Goal: Transaction & Acquisition: Register for event/course

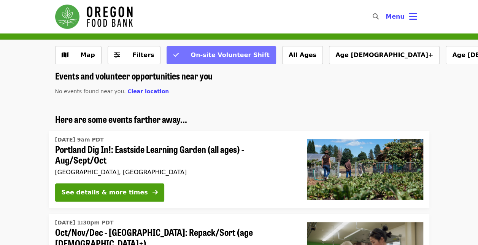
click at [220, 57] on span "On-site Volunteer Shift" at bounding box center [229, 54] width 79 height 7
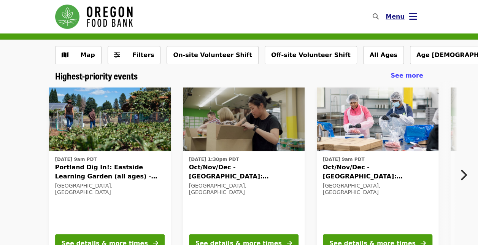
click at [397, 17] on span "Menu" at bounding box center [394, 16] width 19 height 7
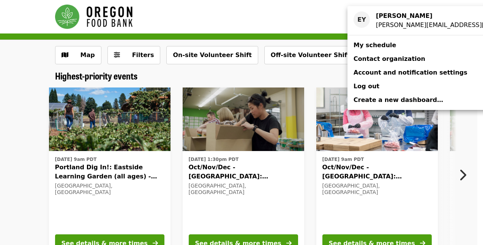
click at [374, 44] on span "My schedule" at bounding box center [375, 44] width 43 height 7
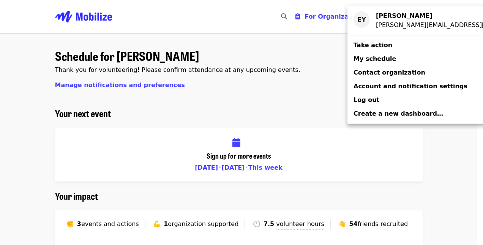
click at [270, 90] on div "Account menu" at bounding box center [241, 122] width 483 height 245
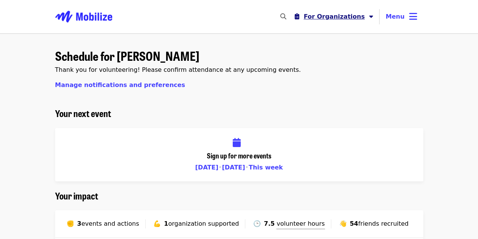
click at [348, 16] on span "For Organizations" at bounding box center [333, 16] width 61 height 7
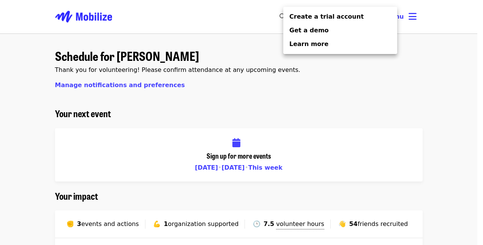
click at [456, 76] on div "Organizer Menu" at bounding box center [241, 122] width 483 height 245
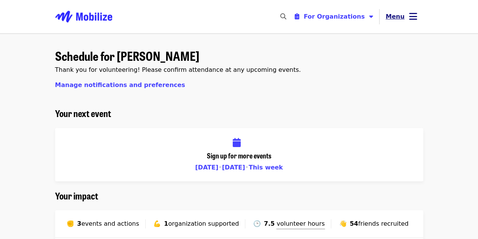
click at [402, 14] on span "Menu" at bounding box center [394, 16] width 19 height 7
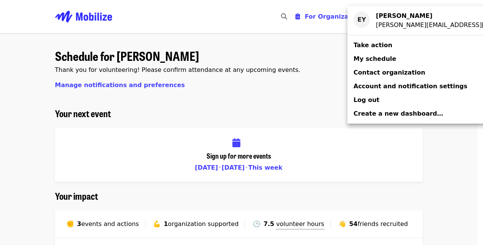
click at [271, 100] on div "Account menu" at bounding box center [241, 122] width 483 height 245
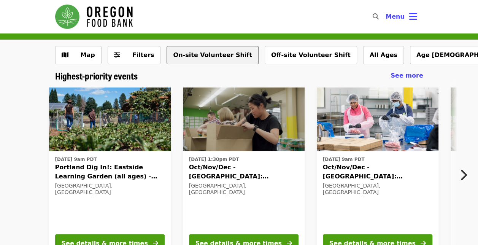
click at [209, 57] on button "On-site Volunteer Shift" at bounding box center [212, 55] width 92 height 18
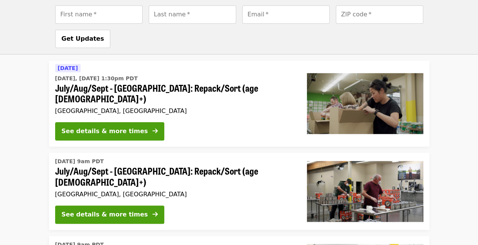
scroll to position [408, 0]
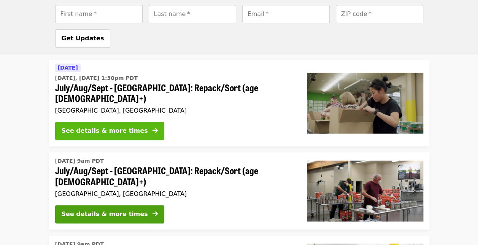
click at [126, 126] on div "See details & more times" at bounding box center [105, 130] width 86 height 9
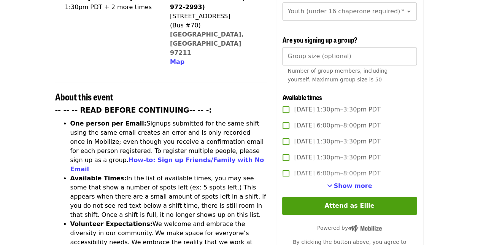
scroll to position [220, 0]
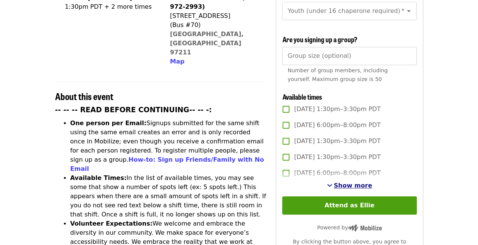
click at [348, 182] on span "Show more" at bounding box center [353, 185] width 38 height 7
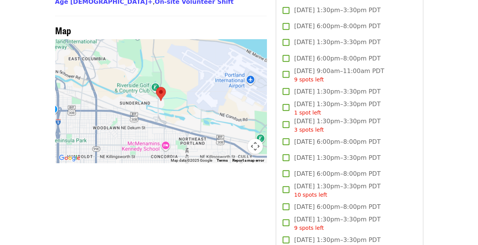
scroll to position [755, 0]
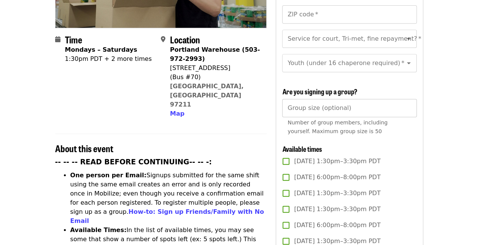
scroll to position [168, 0]
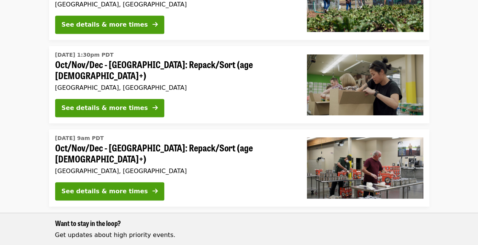
scroll to position [408, 0]
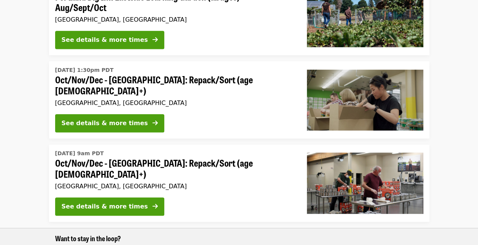
scroll to position [219, 0]
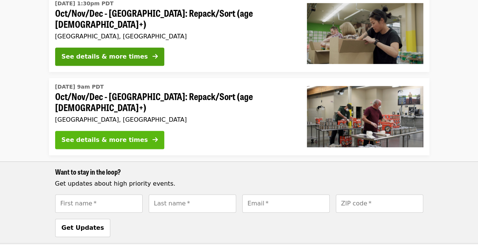
click at [107, 135] on div "See details & more times" at bounding box center [105, 139] width 86 height 9
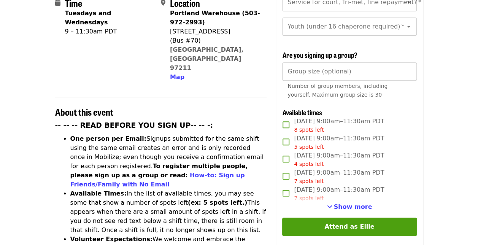
scroll to position [209, 0]
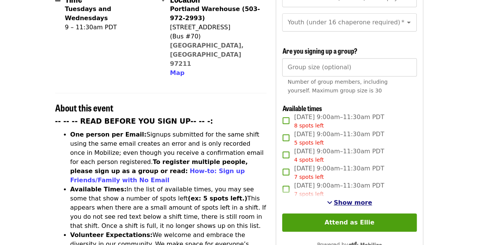
click at [357, 199] on span "Show more" at bounding box center [353, 202] width 38 height 7
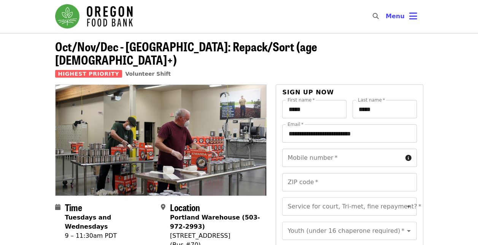
scroll to position [0, 0]
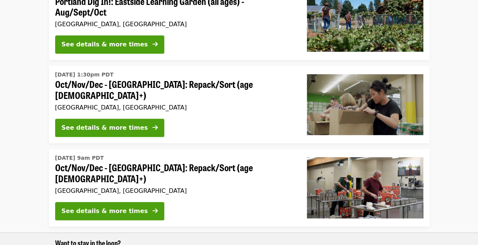
scroll to position [146, 0]
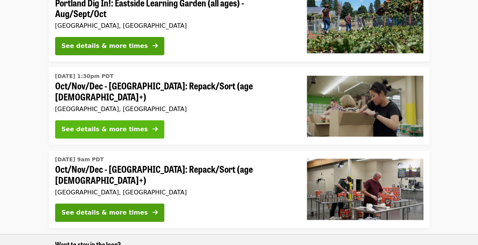
click at [101, 125] on div "See details & more times" at bounding box center [105, 129] width 86 height 9
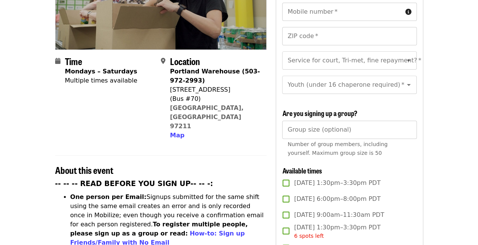
scroll to position [293, 0]
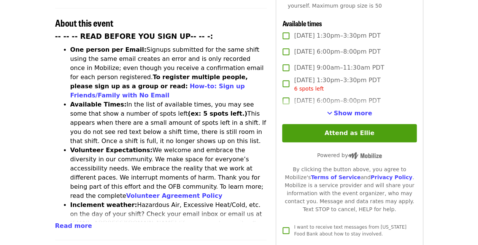
click at [347, 106] on label "[DATE] 6:00pm–8:00pm PDT" at bounding box center [344, 101] width 132 height 16
click at [355, 113] on span "Show more" at bounding box center [353, 112] width 38 height 7
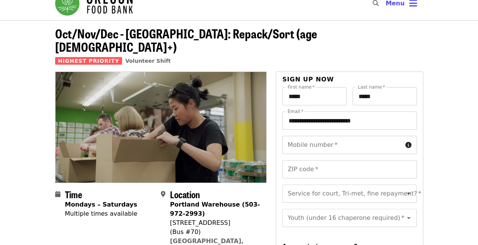
scroll to position [10, 0]
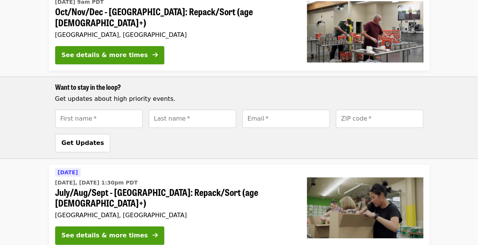
scroll to position [411, 0]
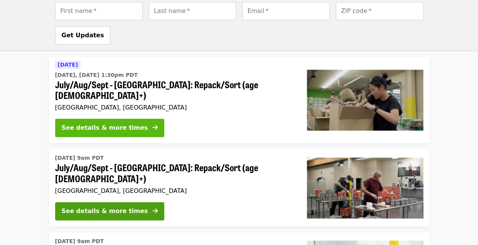
click at [96, 123] on div "See details & more times" at bounding box center [105, 127] width 86 height 9
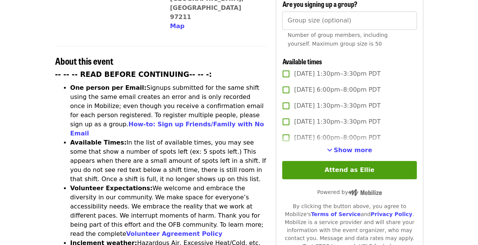
scroll to position [256, 0]
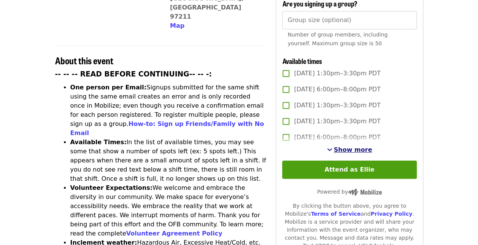
click at [345, 148] on span "Show more" at bounding box center [353, 149] width 38 height 7
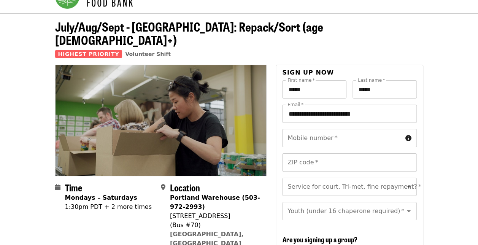
scroll to position [20, 0]
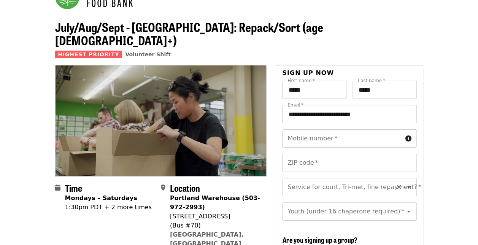
click at [356, 180] on input "Service for court, Tri-met, fine repayment?   *" at bounding box center [339, 187] width 103 height 14
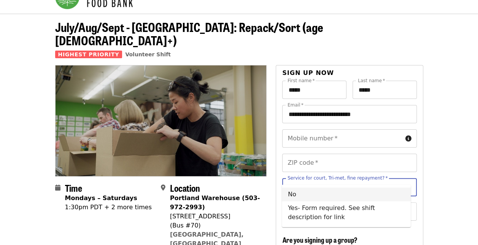
click at [327, 195] on li "No" at bounding box center [346, 194] width 129 height 14
type input "**"
click at [342, 209] on input "Youth (under 16 chaperone required)   *" at bounding box center [339, 211] width 103 height 14
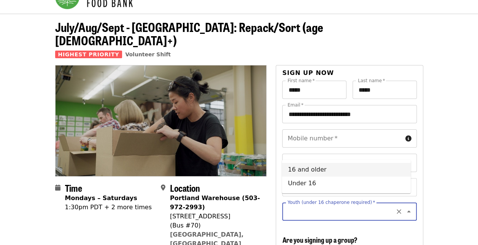
click at [327, 170] on li "16 and older" at bounding box center [346, 170] width 129 height 14
type input "**********"
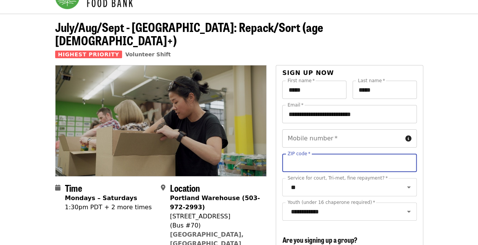
click at [337, 154] on input "ZIP code   *" at bounding box center [349, 163] width 134 height 18
type input "*****"
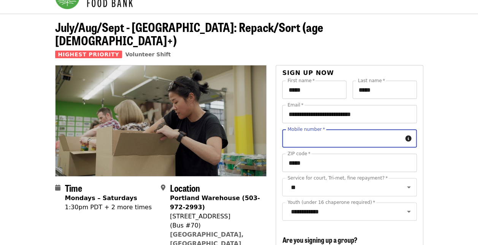
click at [340, 131] on input "Mobile number   *" at bounding box center [342, 138] width 120 height 18
drag, startPoint x: 333, startPoint y: 125, endPoint x: 229, endPoint y: 113, distance: 104.8
type input "*"
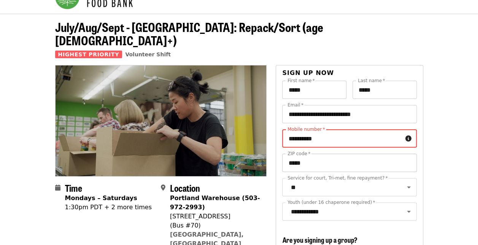
type input "**********"
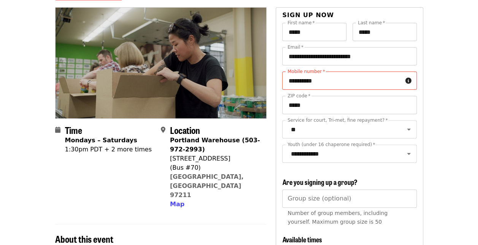
scroll to position [164, 0]
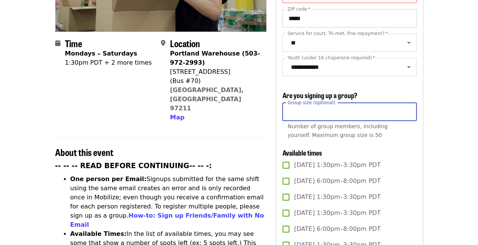
click at [374, 111] on input "Group size (optional)" at bounding box center [349, 112] width 134 height 18
type input "**"
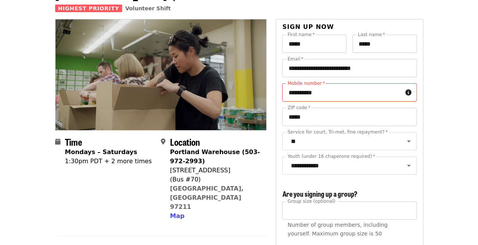
scroll to position [65, 0]
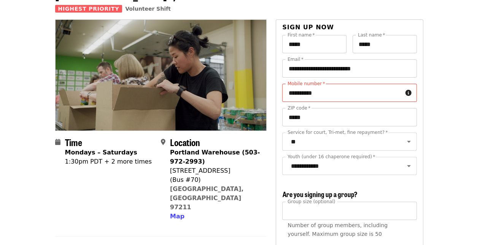
click at [321, 84] on input "**********" at bounding box center [342, 93] width 120 height 18
drag, startPoint x: 337, startPoint y: 81, endPoint x: 243, endPoint y: 82, distance: 94.2
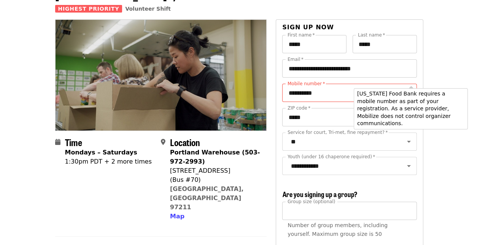
click at [408, 89] on icon "circle-info icon" at bounding box center [408, 92] width 6 height 7
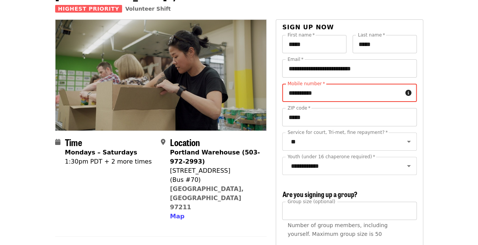
drag, startPoint x: 376, startPoint y: 78, endPoint x: 253, endPoint y: 85, distance: 123.7
type input "**********"
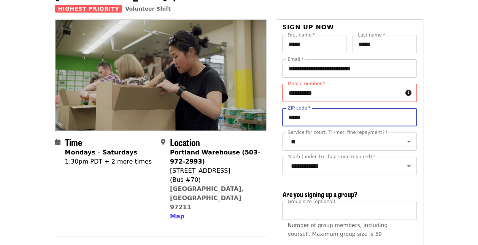
click at [351, 108] on input "*****" at bounding box center [349, 117] width 134 height 18
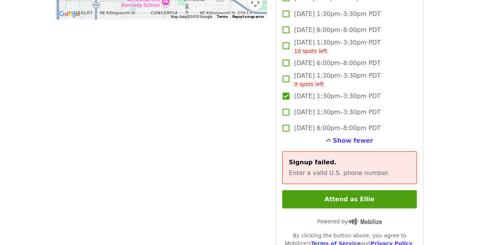
scroll to position [803, 0]
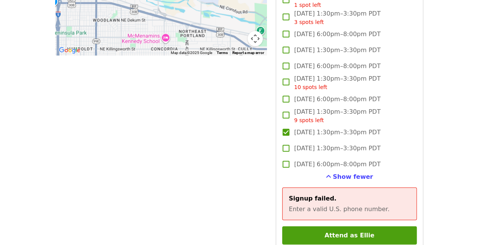
scroll to position [765, 0]
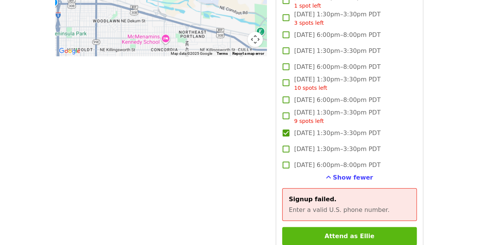
click at [370, 233] on button "Attend as Ellie" at bounding box center [349, 236] width 134 height 18
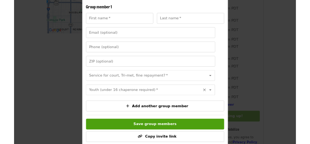
scroll to position [190, 0]
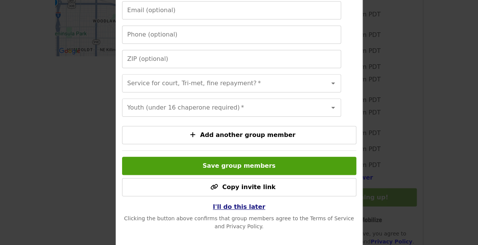
click at [235, 210] on span "I'll do this later" at bounding box center [239, 206] width 52 height 7
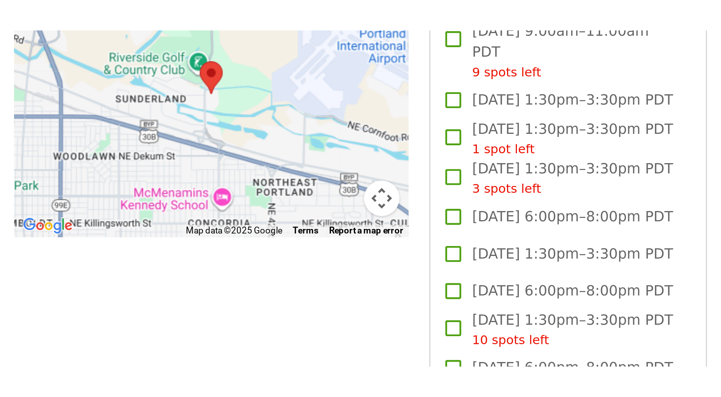
scroll to position [765, 0]
